Goal: Information Seeking & Learning: Check status

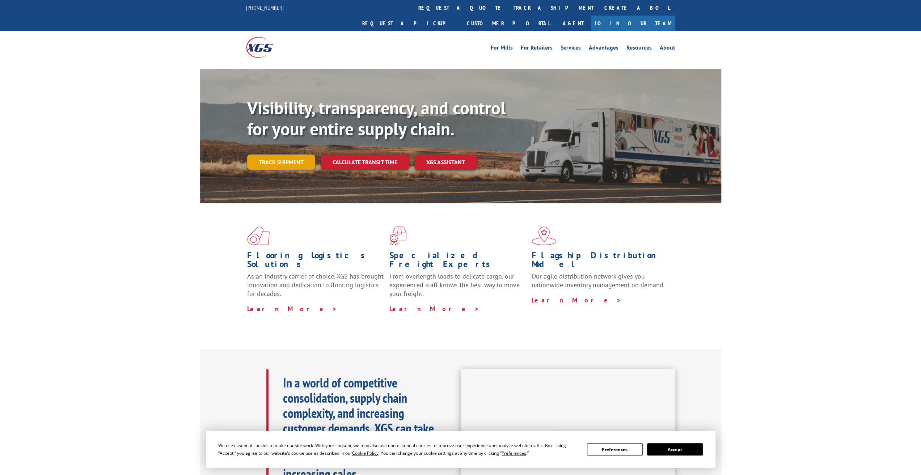
click at [299, 154] on link "Track shipment" at bounding box center [281, 161] width 68 height 15
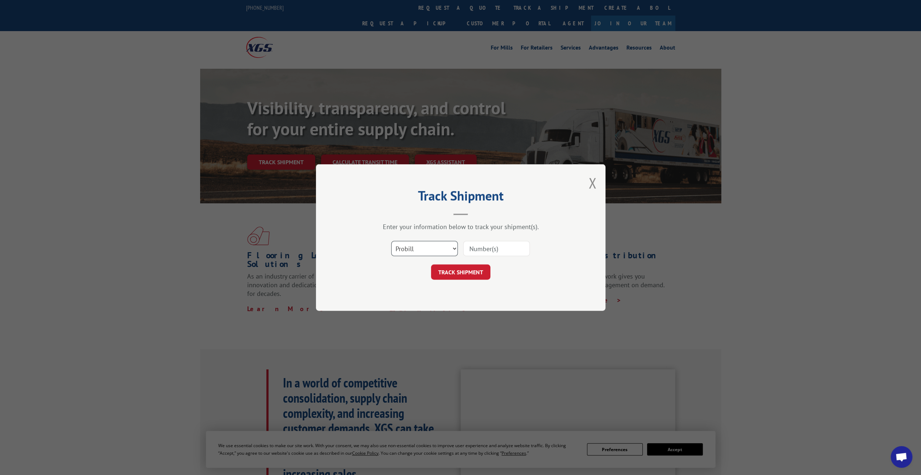
click at [439, 242] on select "Select category... Probill BOL PO" at bounding box center [424, 248] width 67 height 15
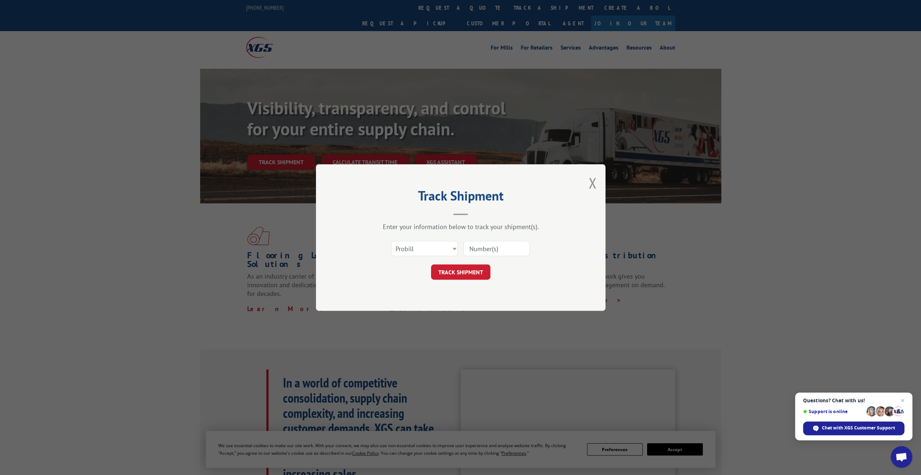
click at [483, 250] on input at bounding box center [496, 248] width 67 height 15
click at [496, 246] on input at bounding box center [496, 248] width 67 height 15
paste input "X20251001390263"
type input "X20251001390263"
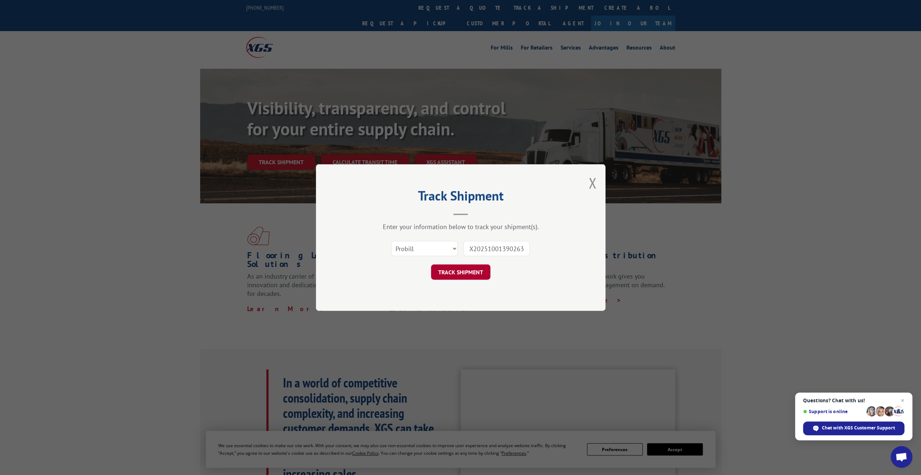
click at [464, 276] on button "TRACK SHIPMENT" at bounding box center [460, 271] width 59 height 15
click at [437, 251] on select "Select category... Probill BOL PO" at bounding box center [424, 248] width 67 height 15
select select "bol"
click at [391, 241] on select "Select category... Probill BOL PO" at bounding box center [424, 248] width 67 height 15
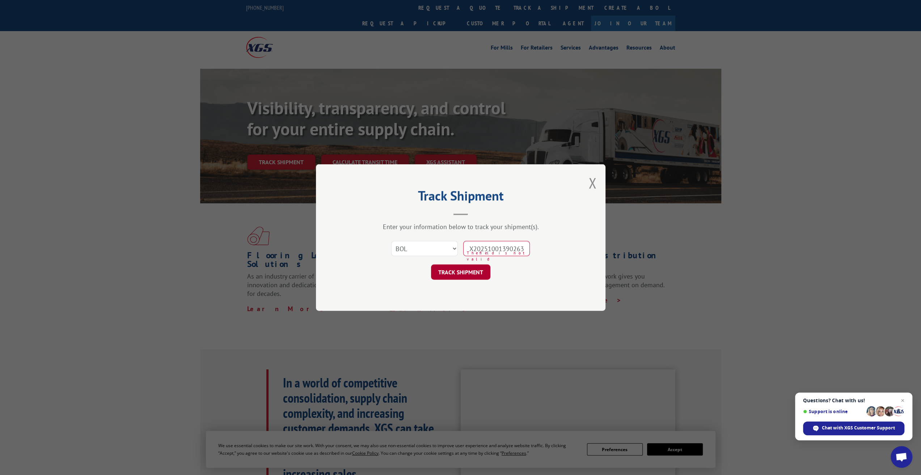
click at [476, 276] on button "TRACK SHIPMENT" at bounding box center [460, 271] width 59 height 15
click at [449, 249] on select "Select category... Probill BOL PO" at bounding box center [424, 248] width 67 height 15
click at [477, 246] on input "X20251001390263" at bounding box center [496, 248] width 67 height 15
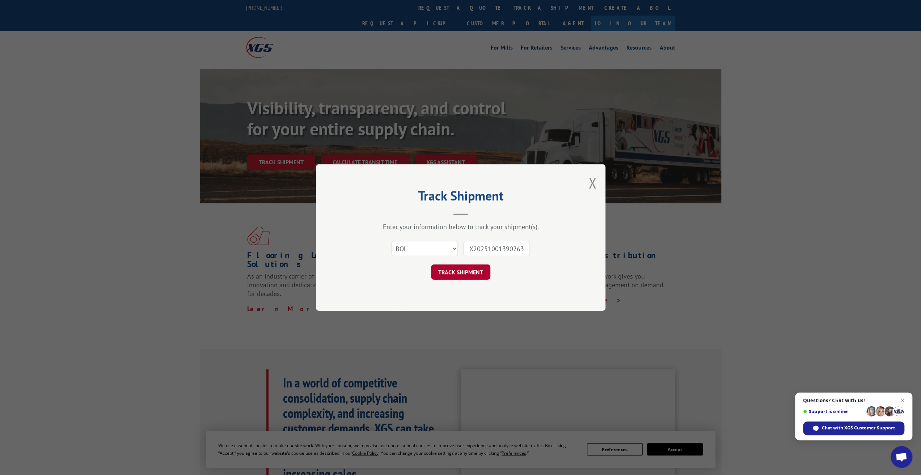
type input "X20251001390263"
click at [447, 271] on button "TRACK SHIPMENT" at bounding box center [460, 271] width 59 height 15
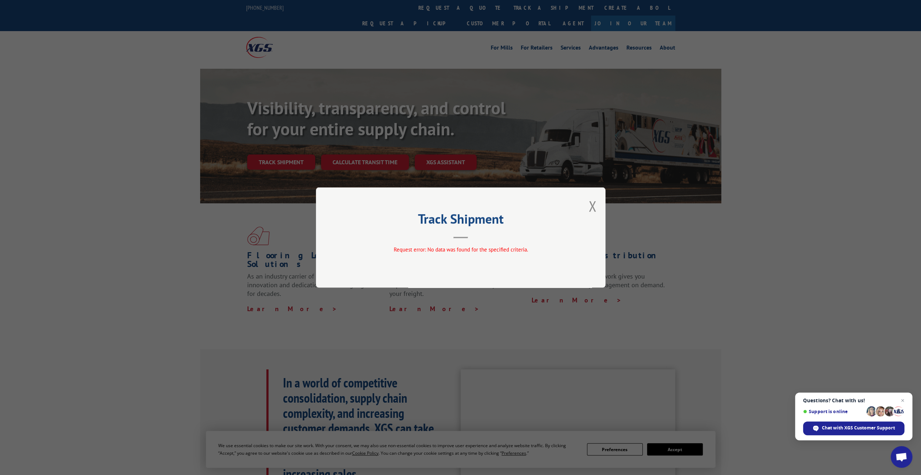
click at [445, 252] on span "Request error: No data was found for the specified criteria." at bounding box center [460, 249] width 134 height 7
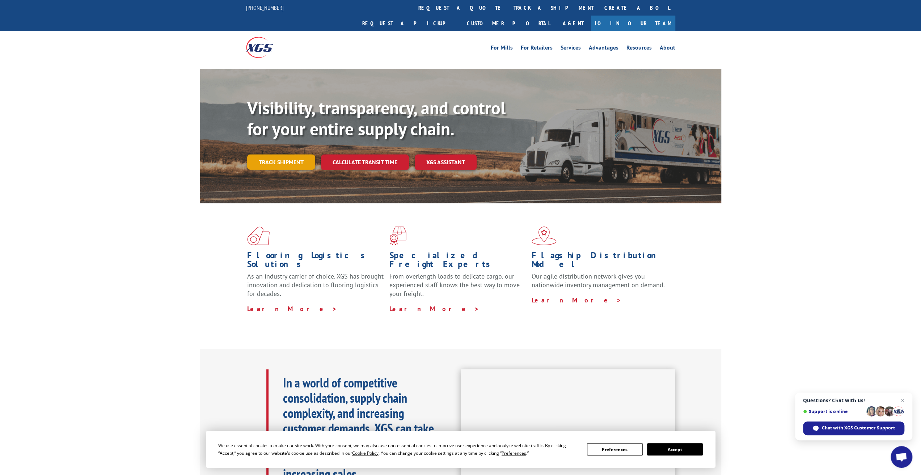
click at [291, 154] on link "Track shipment" at bounding box center [281, 161] width 68 height 15
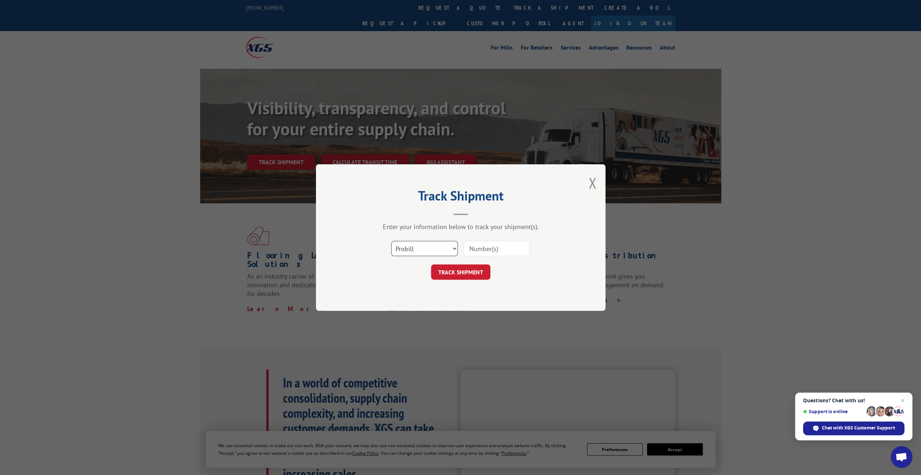
click at [443, 249] on select "Select category... Probill BOL PO" at bounding box center [424, 248] width 67 height 15
click at [391, 241] on select "Select category... Probill BOL PO" at bounding box center [424, 248] width 67 height 15
click at [485, 247] on input at bounding box center [496, 248] width 67 height 15
paste input "X20251001390263"
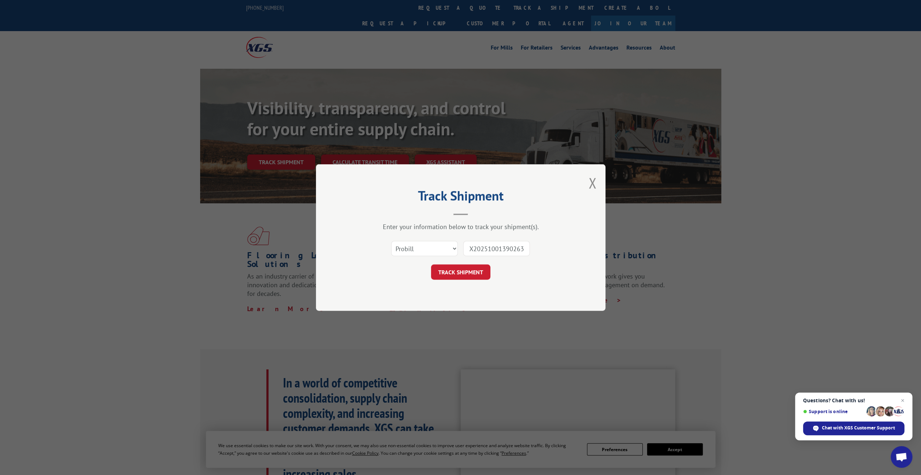
drag, startPoint x: 470, startPoint y: 249, endPoint x: 425, endPoint y: 247, distance: 44.9
click at [425, 247] on div "Select category... Probill BOL PO X20251001390263" at bounding box center [460, 249] width 217 height 24
type input "X20251001390263"
click at [441, 272] on button "TRACK SHIPMENT" at bounding box center [460, 271] width 59 height 15
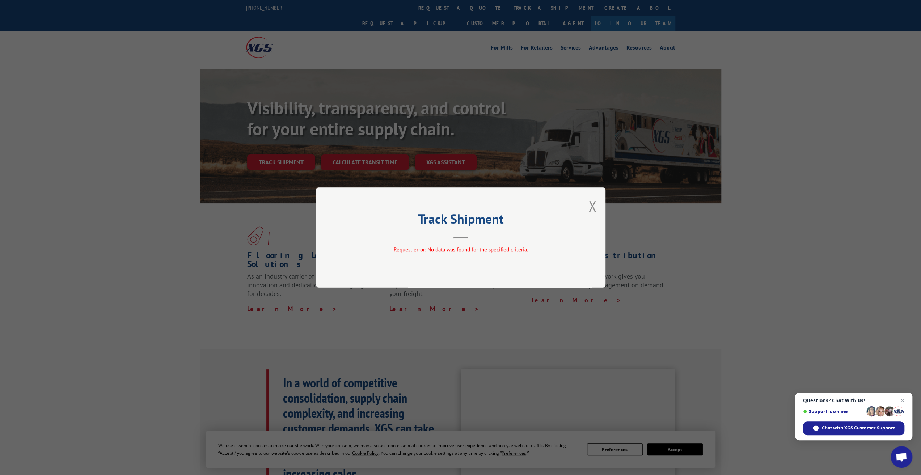
click at [592, 205] on button "Close modal" at bounding box center [592, 205] width 8 height 19
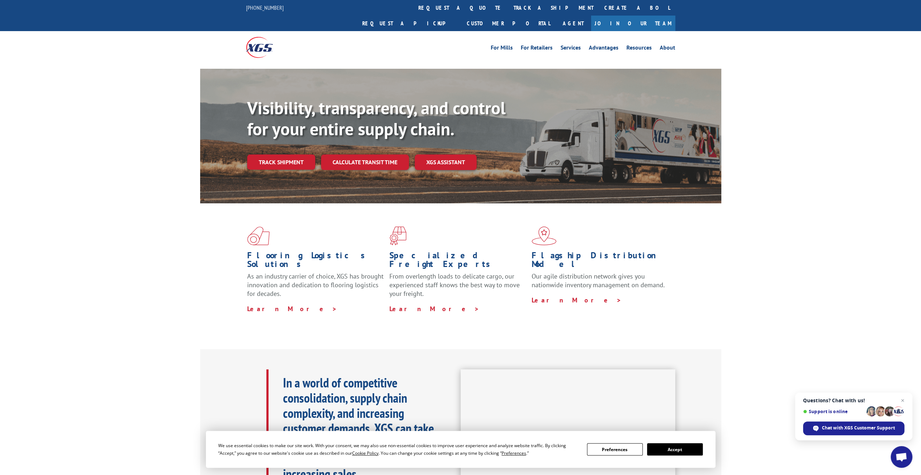
click at [379, 42] on div "For [PERSON_NAME] For Retailers Services Advantages Resources About For [PERSON…" at bounding box center [514, 47] width 322 height 11
